Goal: Find specific fact: Find specific fact

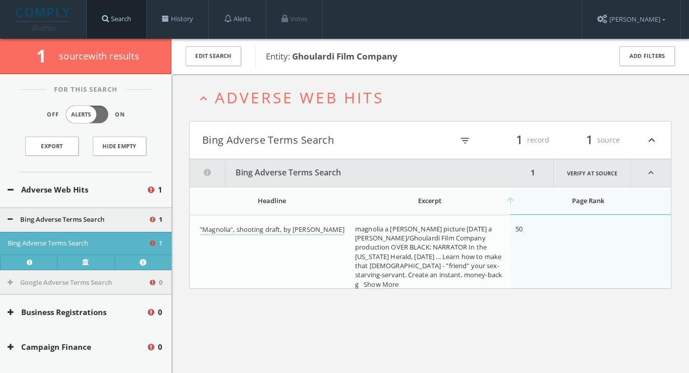
click at [126, 19] on link "Search" at bounding box center [117, 19] width 60 height 38
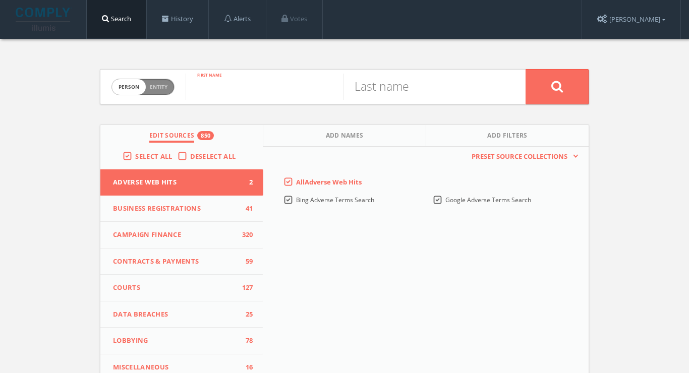
click at [230, 92] on input "text" at bounding box center [264, 87] width 157 height 26
type input "[PERSON_NAME]"
click at [379, 94] on input "text" at bounding box center [421, 87] width 157 height 26
paste input "[URL][DOMAIN_NAME][PERSON_NAME][PERSON_NAME]"
type input "[URL][DOMAIN_NAME][PERSON_NAME][PERSON_NAME]"
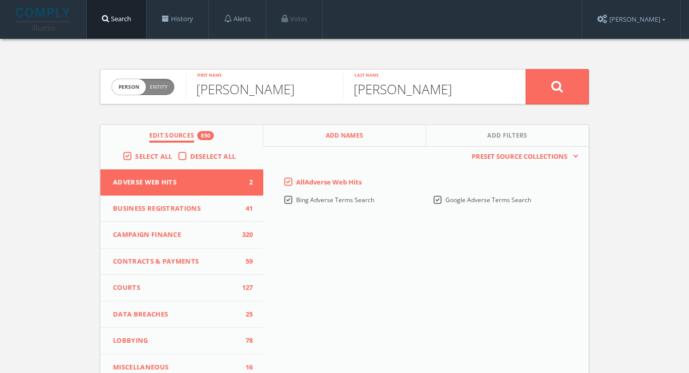
type input "[PERSON_NAME]"
click at [300, 141] on button "Add Names" at bounding box center [344, 136] width 163 height 22
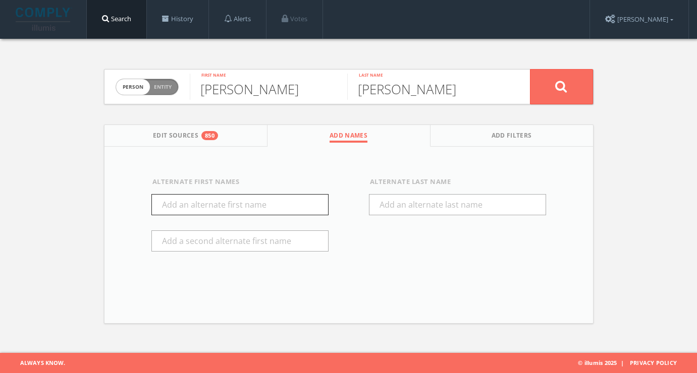
click at [237, 203] on input "text" at bounding box center [239, 204] width 177 height 21
type input "[PERSON_NAME]"
drag, startPoint x: 237, startPoint y: 203, endPoint x: 320, endPoint y: 162, distance: 92.9
click at [320, 162] on div "Alternate First Names [PERSON_NAME] Alternate Last Name" at bounding box center [348, 225] width 488 height 156
click at [568, 89] on button at bounding box center [561, 86] width 63 height 35
